Goal: Transaction & Acquisition: Purchase product/service

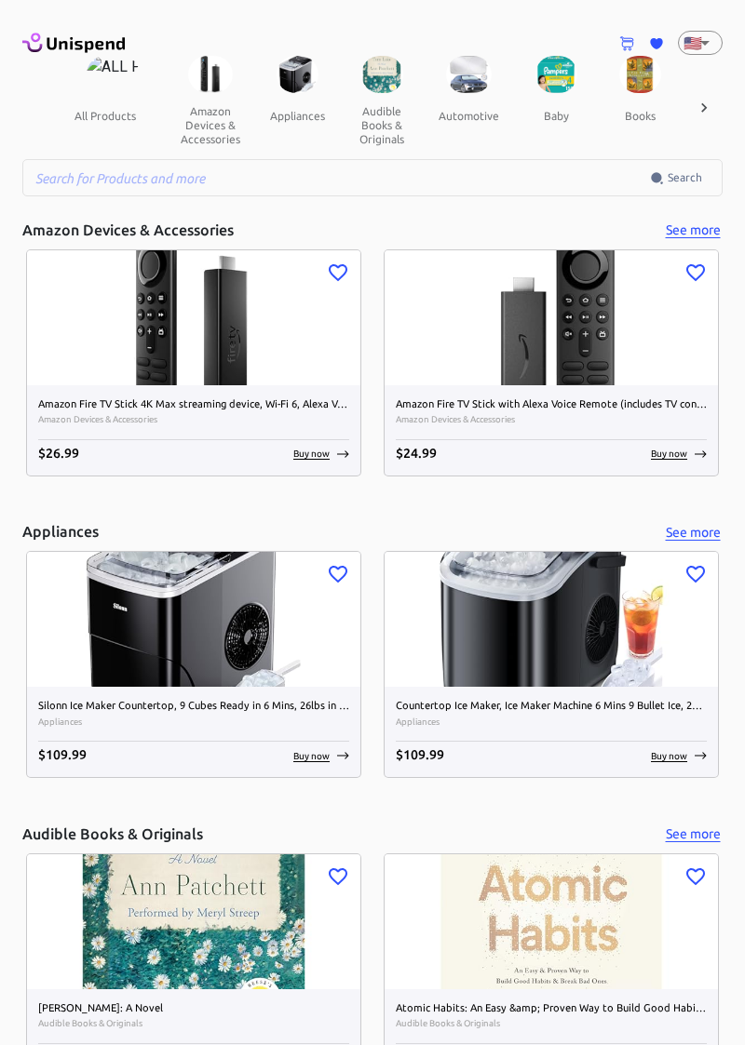
click at [205, 108] on button "amazon devices & accessories" at bounding box center [210, 125] width 89 height 64
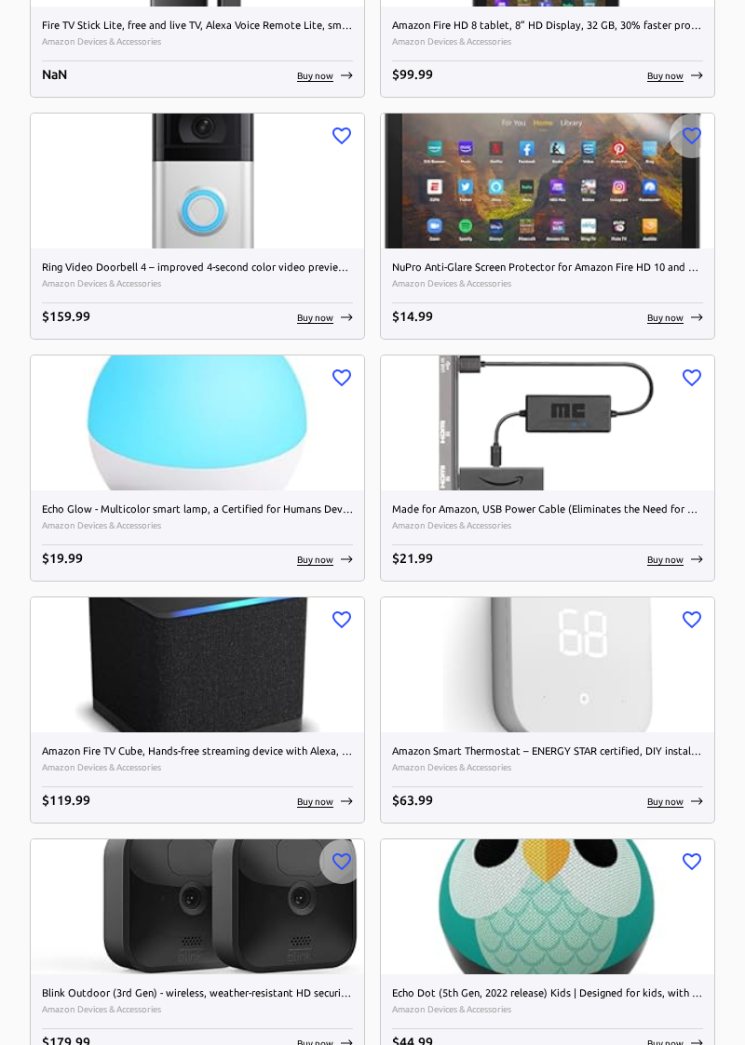
scroll to position [4717, 0]
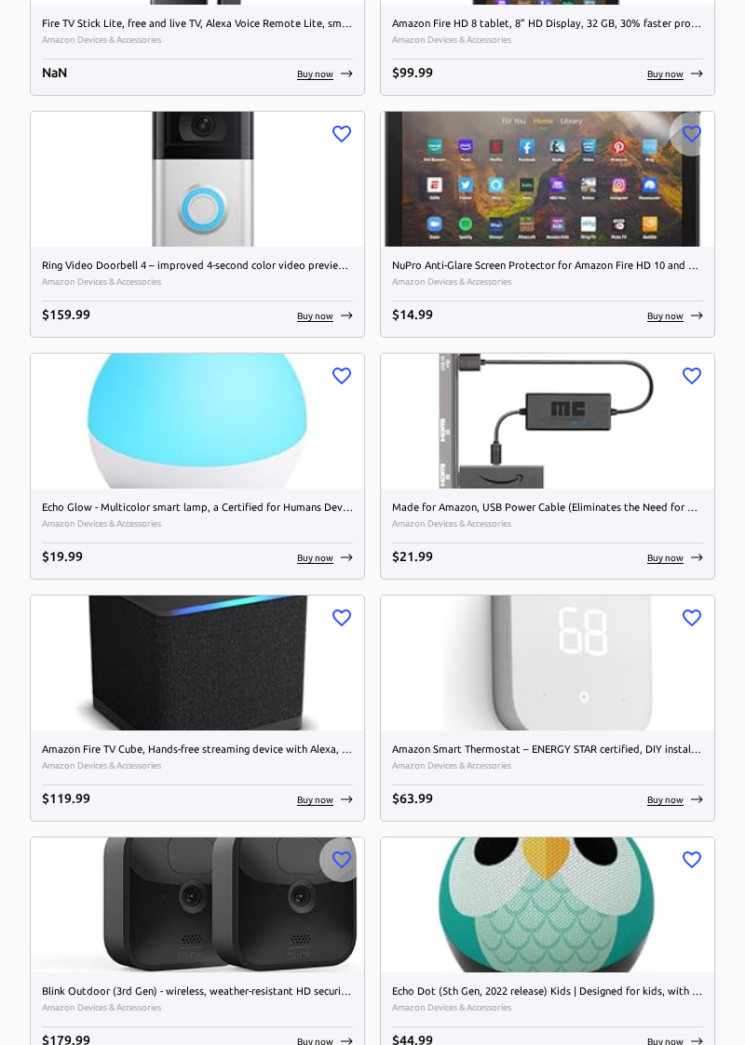
click at [450, 432] on img at bounding box center [547, 421] width 333 height 135
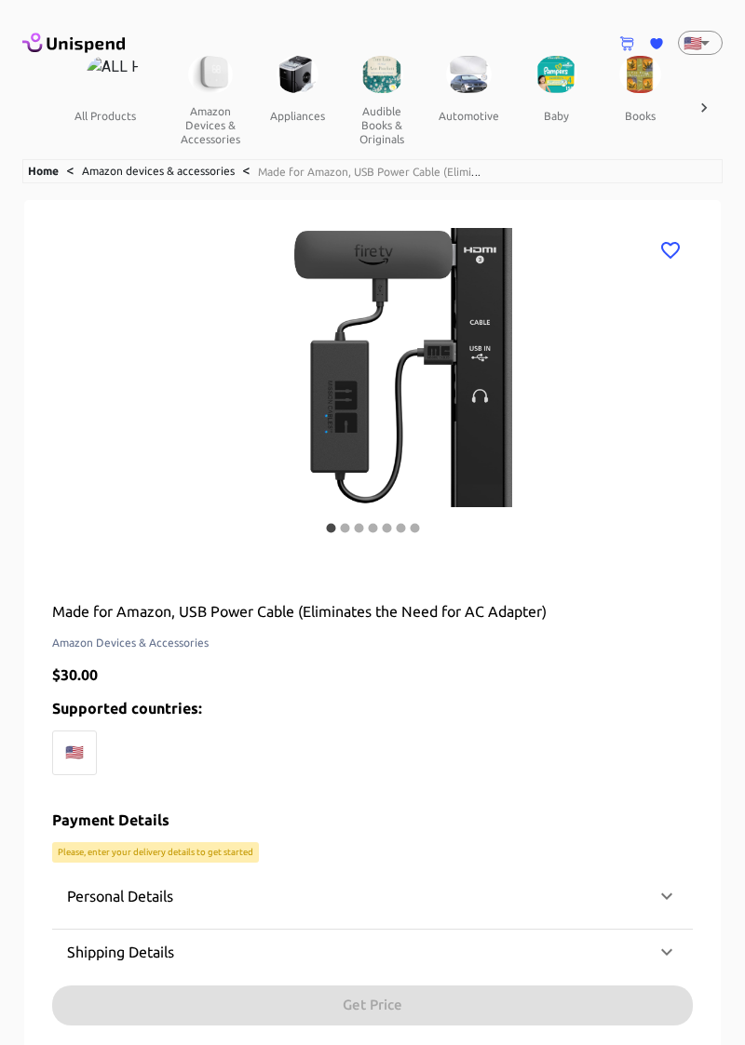
click at [715, 98] on div at bounding box center [703, 107] width 37 height 103
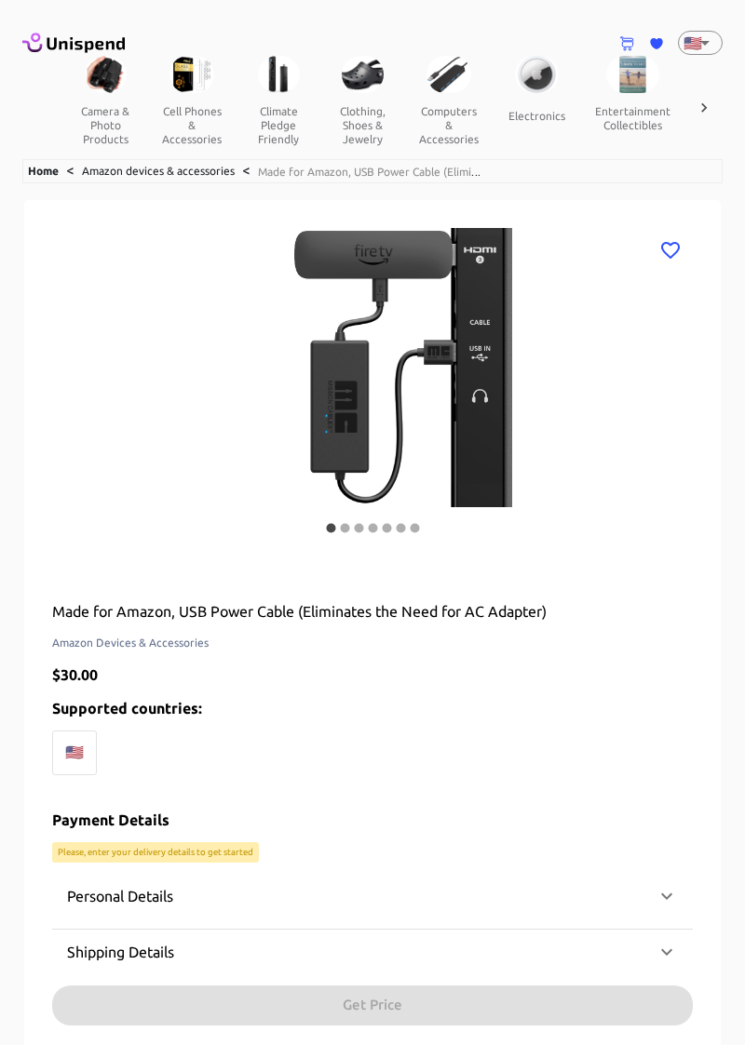
scroll to position [0, 619]
click at [363, 121] on button "clothing, shoes & jewelry" at bounding box center [361, 125] width 84 height 64
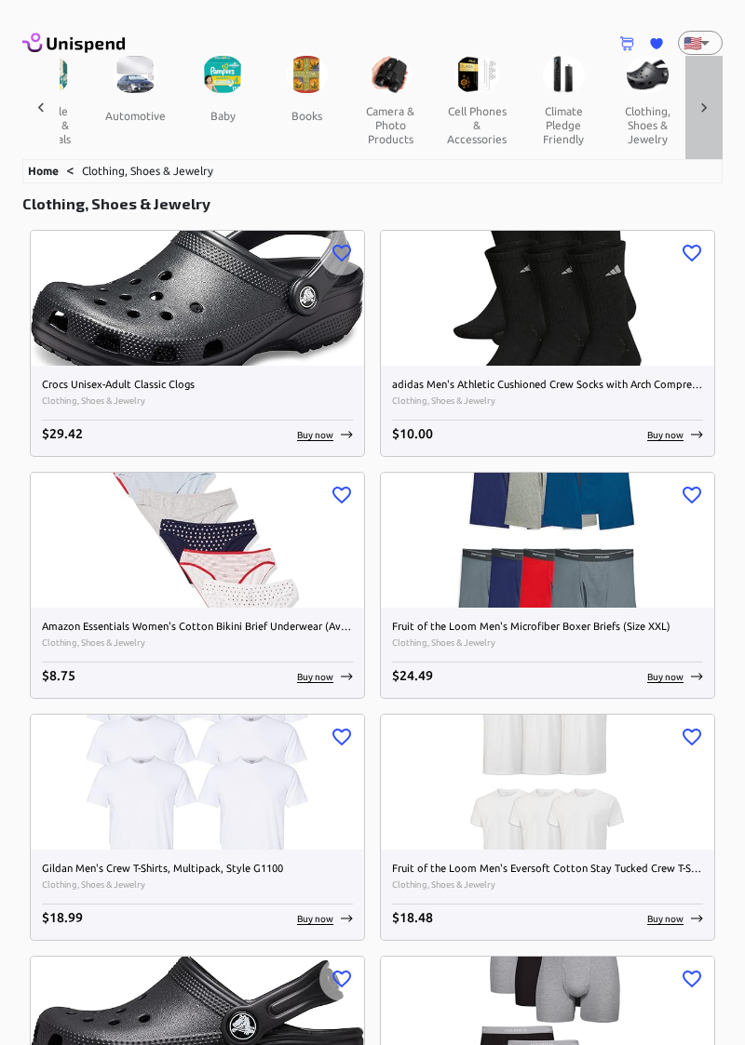
click at [700, 104] on icon at bounding box center [703, 108] width 19 height 19
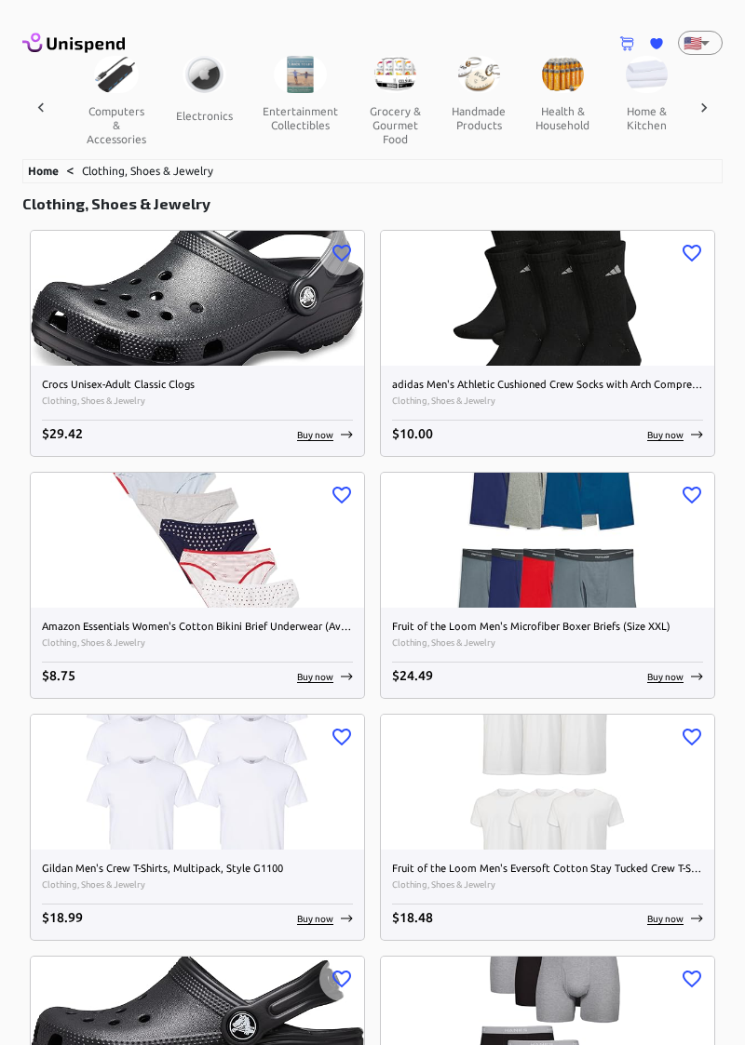
scroll to position [0, 953]
click at [193, 80] on img at bounding box center [202, 74] width 44 height 37
